Goal: Find specific page/section: Find specific page/section

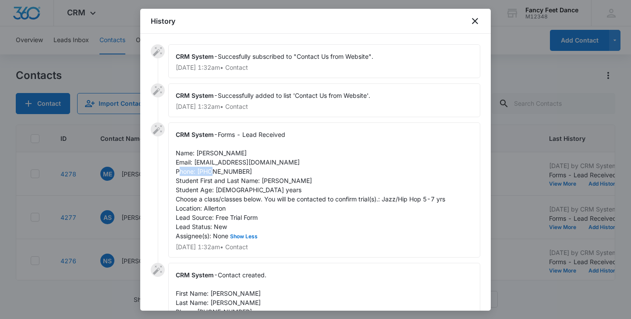
scroll to position [38, 0]
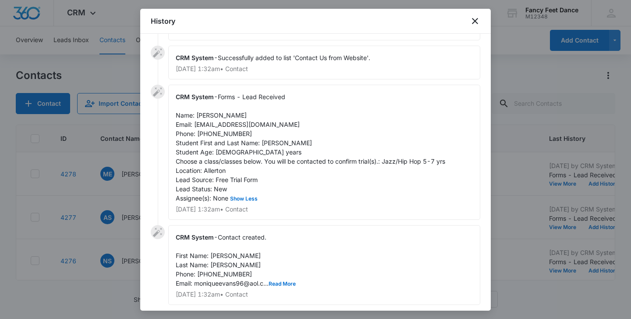
click at [110, 214] on div at bounding box center [315, 159] width 631 height 319
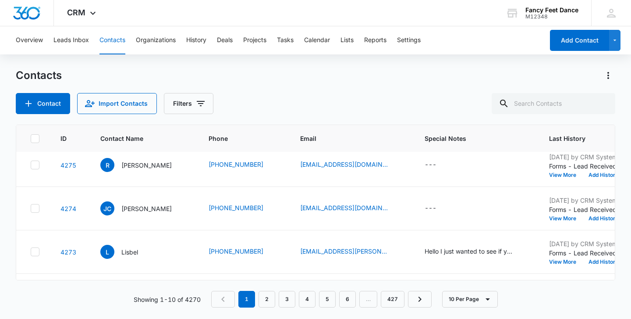
scroll to position [0, 0]
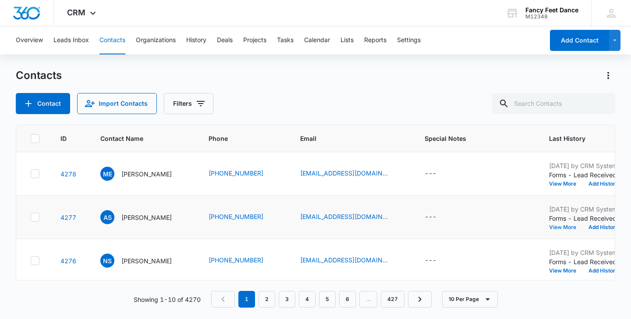
click at [562, 229] on button "View More" at bounding box center [565, 226] width 33 height 5
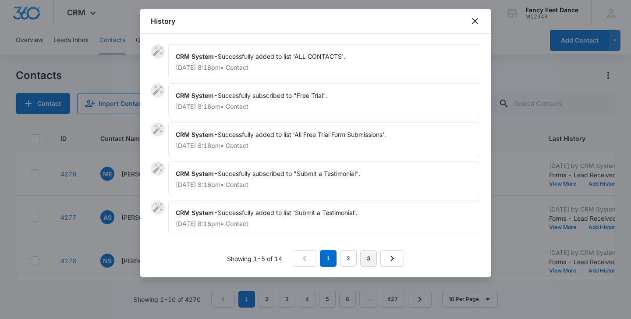
click at [369, 261] on link "3" at bounding box center [368, 258] width 17 height 17
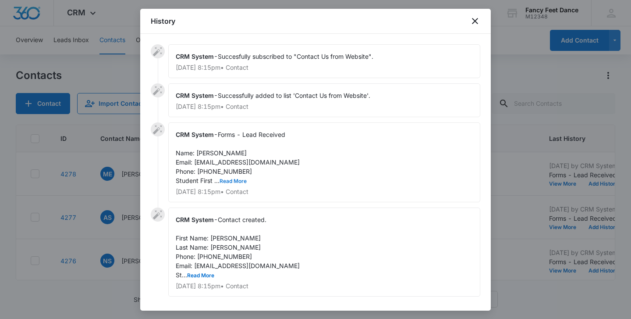
click at [228, 179] on button "Read More" at bounding box center [233, 180] width 27 height 5
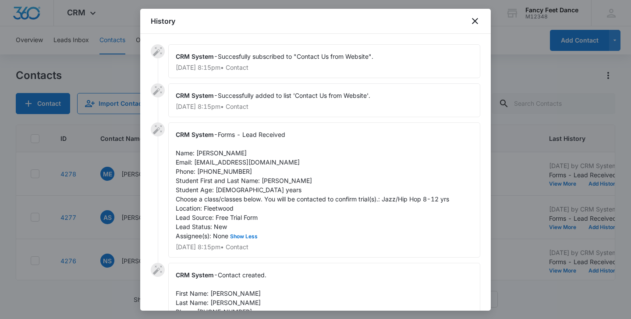
click at [94, 171] on div at bounding box center [315, 159] width 631 height 319
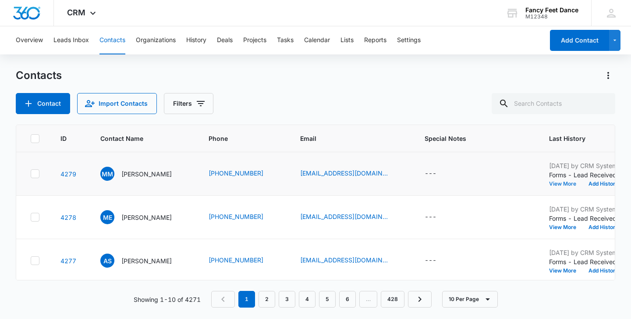
click at [581, 181] on button "View More" at bounding box center [565, 183] width 33 height 5
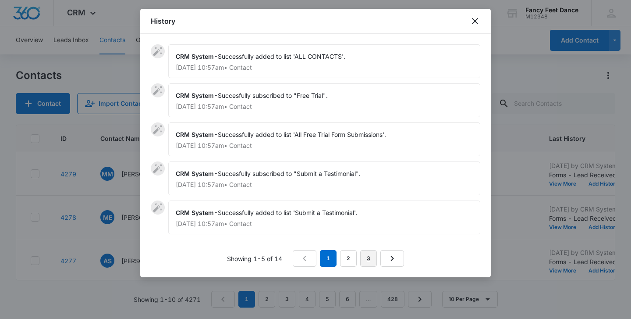
click at [364, 260] on link "3" at bounding box center [368, 258] width 17 height 17
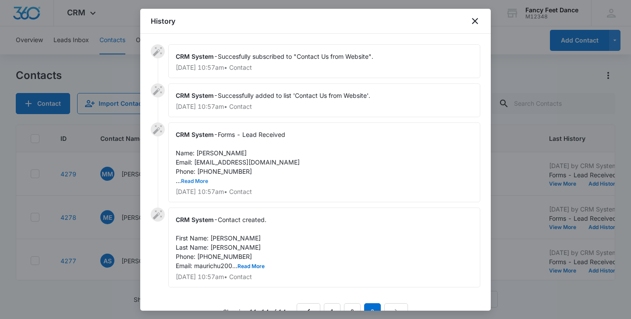
click at [202, 179] on button "Read More" at bounding box center [194, 180] width 27 height 5
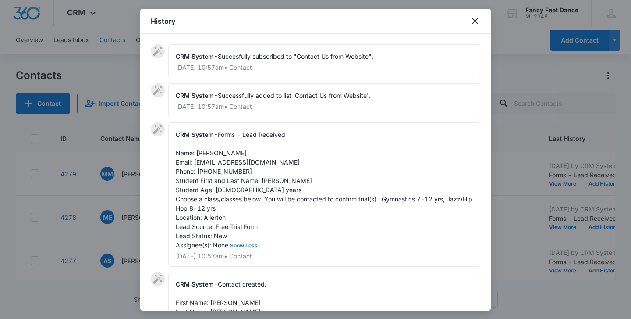
click at [107, 133] on div at bounding box center [315, 159] width 631 height 319
